Goal: Find specific page/section: Find specific page/section

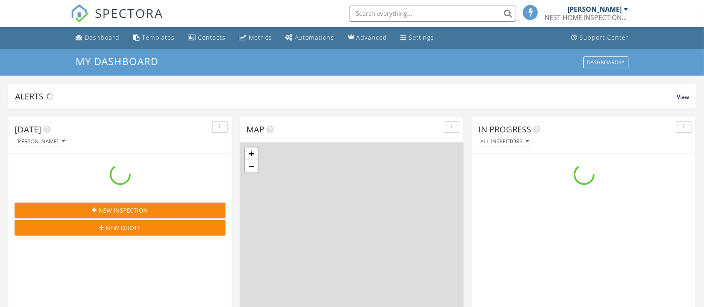
scroll to position [777, 722]
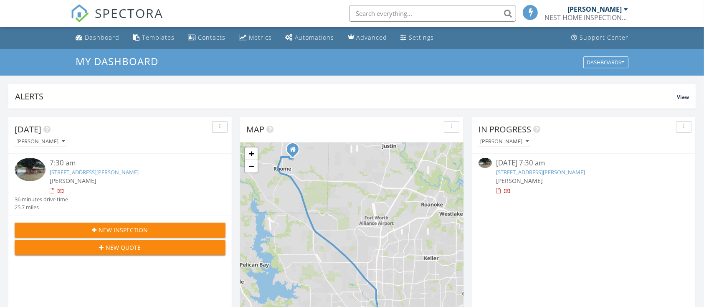
click at [549, 173] on link "[STREET_ADDRESS][PERSON_NAME]" at bounding box center [540, 172] width 89 height 8
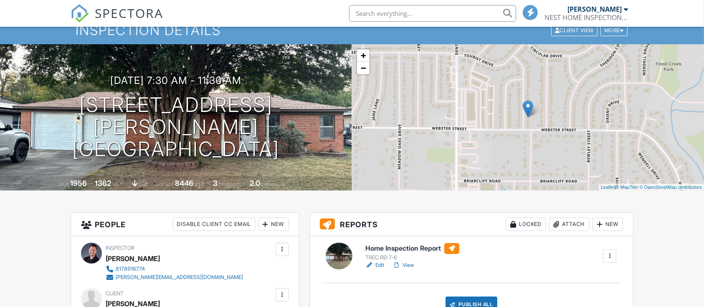
scroll to position [34, 0]
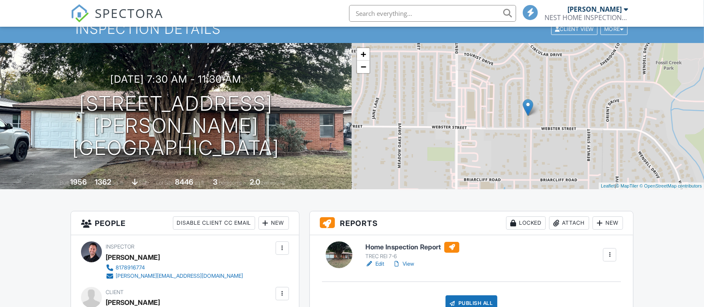
drag, startPoint x: 707, startPoint y: 42, endPoint x: 391, endPoint y: 201, distance: 354.5
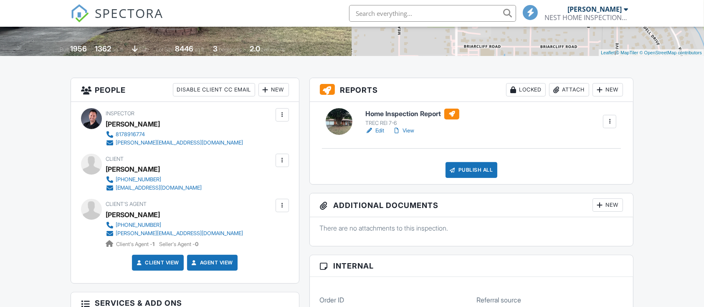
scroll to position [170, 0]
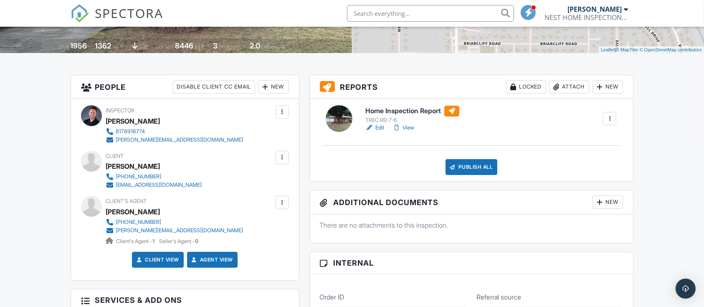
click at [412, 129] on link "View" at bounding box center [404, 128] width 22 height 8
